Goal: Task Accomplishment & Management: Manage account settings

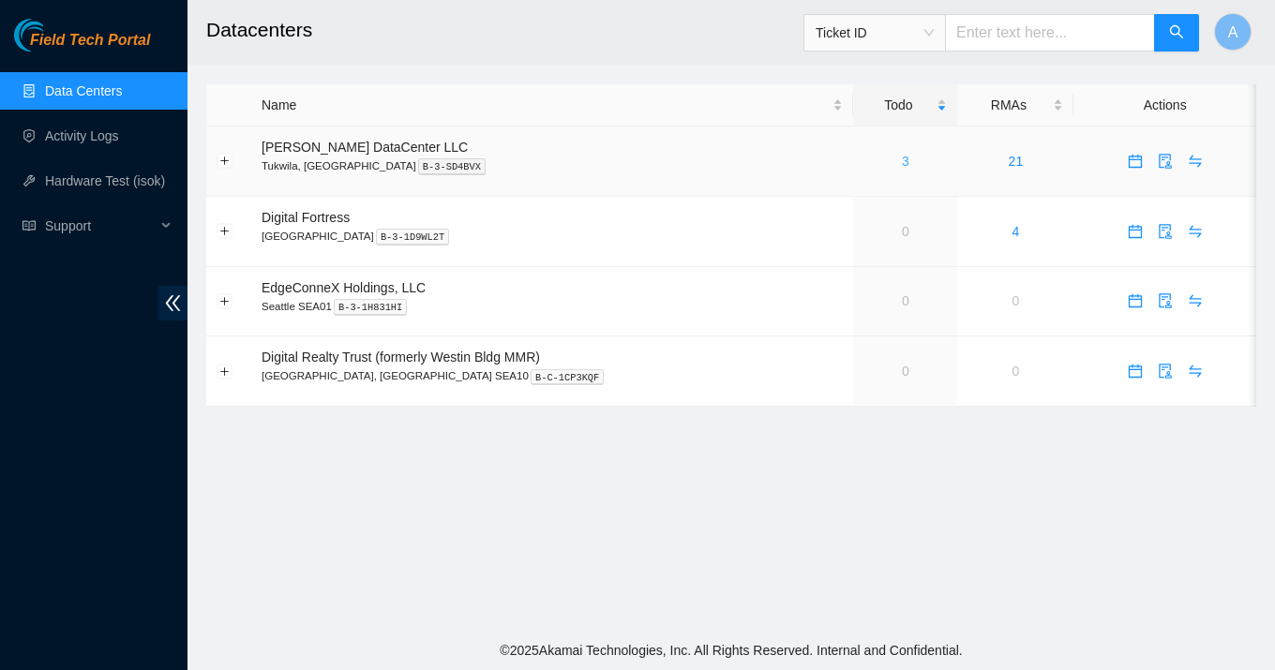
click at [902, 159] on link "3" at bounding box center [905, 161] width 7 height 15
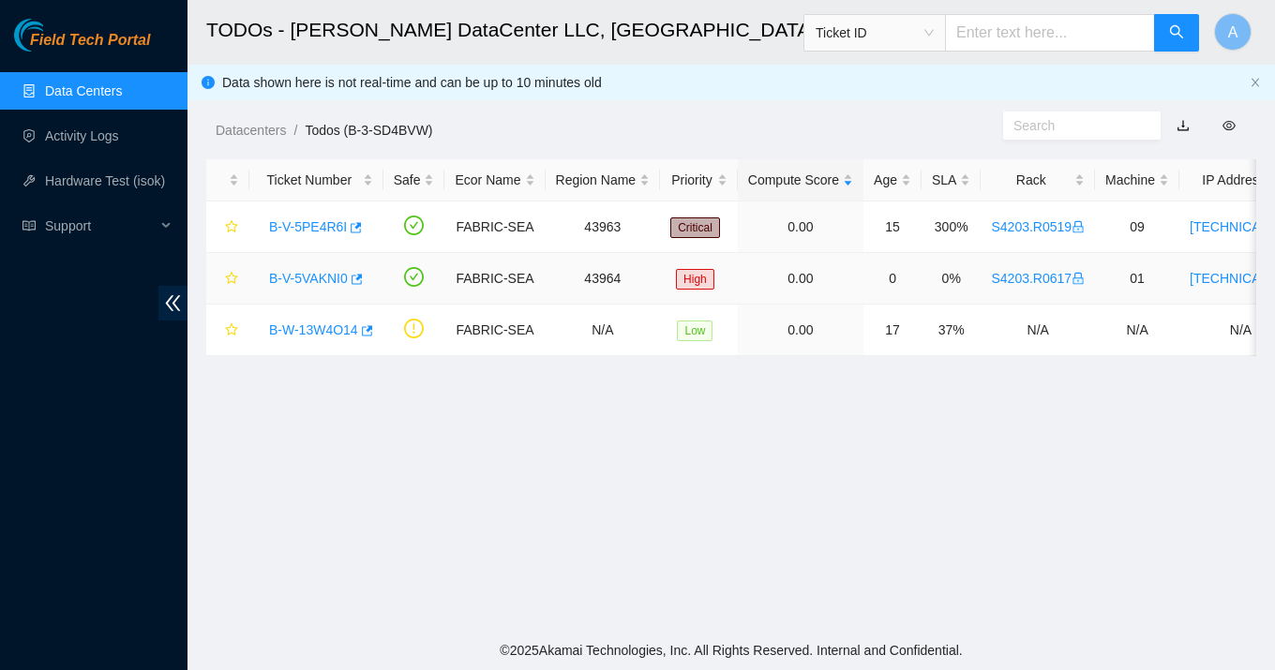
click at [340, 284] on link "B-V-5VAKNI0" at bounding box center [308, 278] width 79 height 15
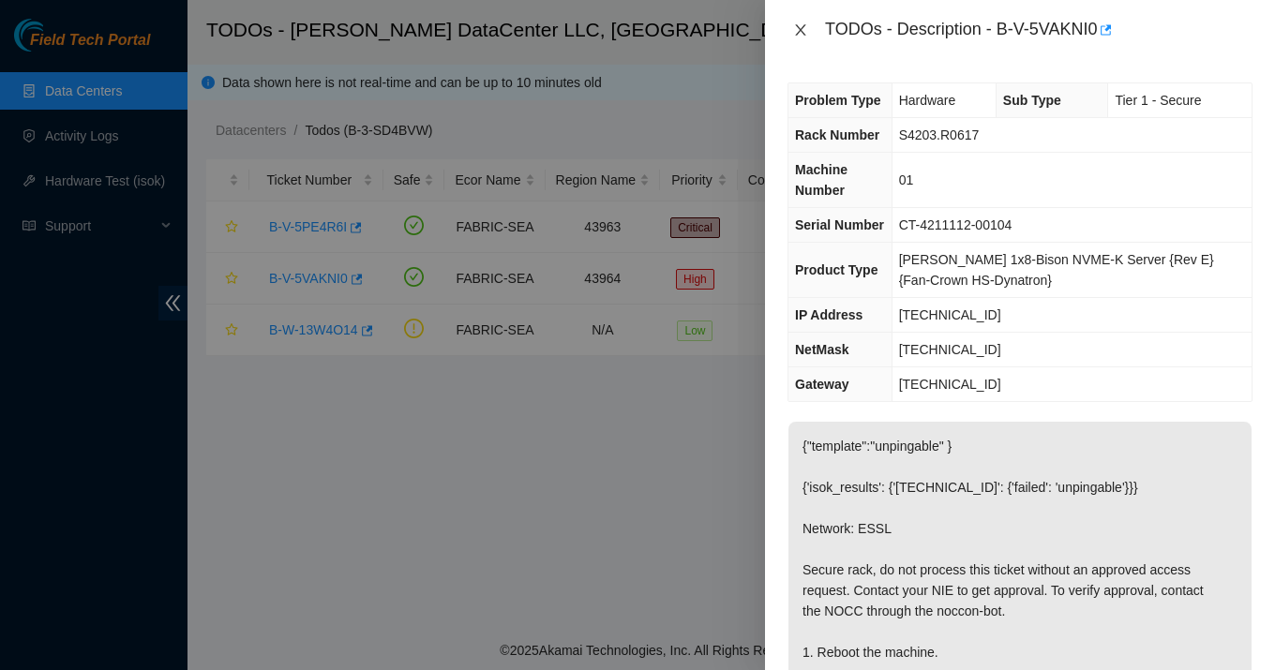
click at [798, 22] on button "Close" at bounding box center [800, 31] width 26 height 18
